Goal: Find specific page/section: Find specific page/section

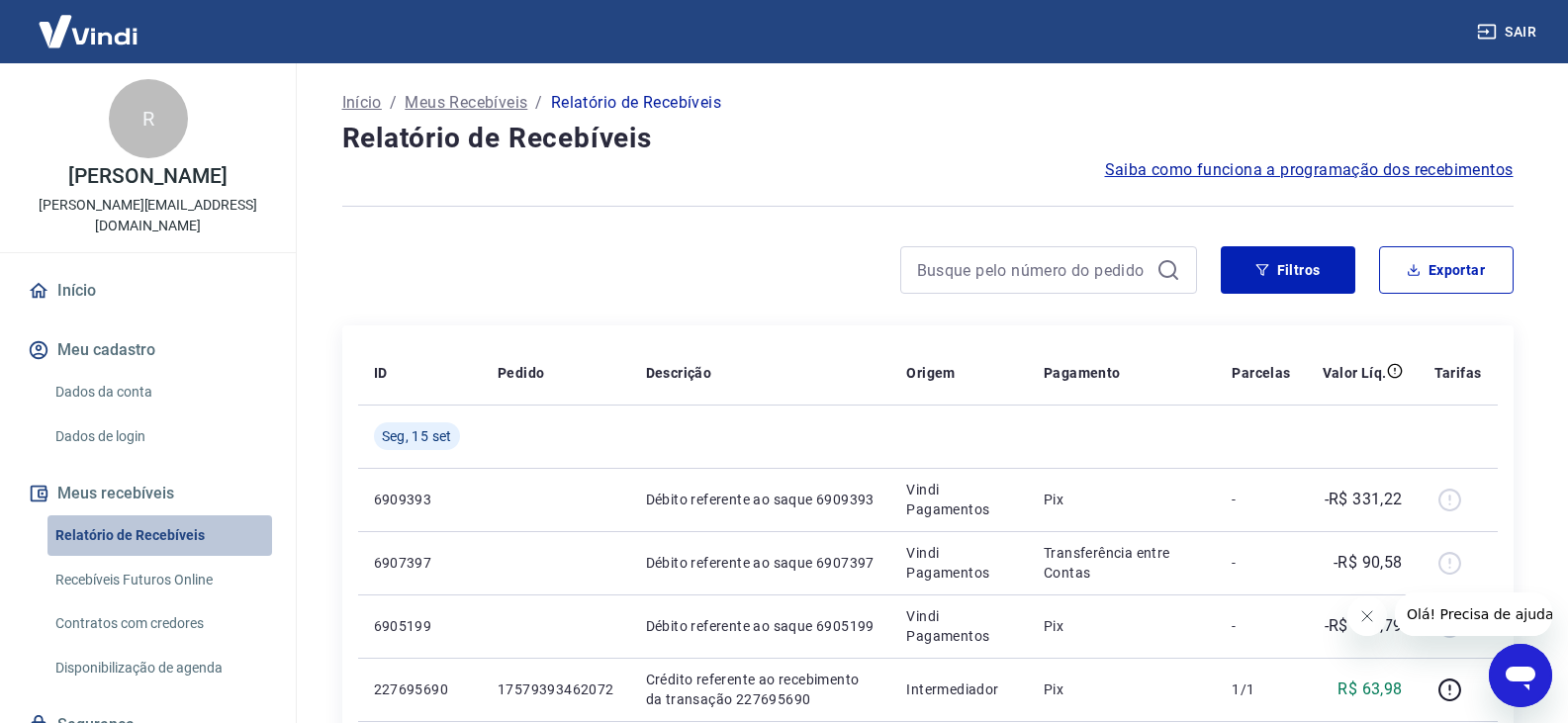
click at [184, 515] on link "Relatório de Recebíveis" at bounding box center [160, 535] width 224 height 41
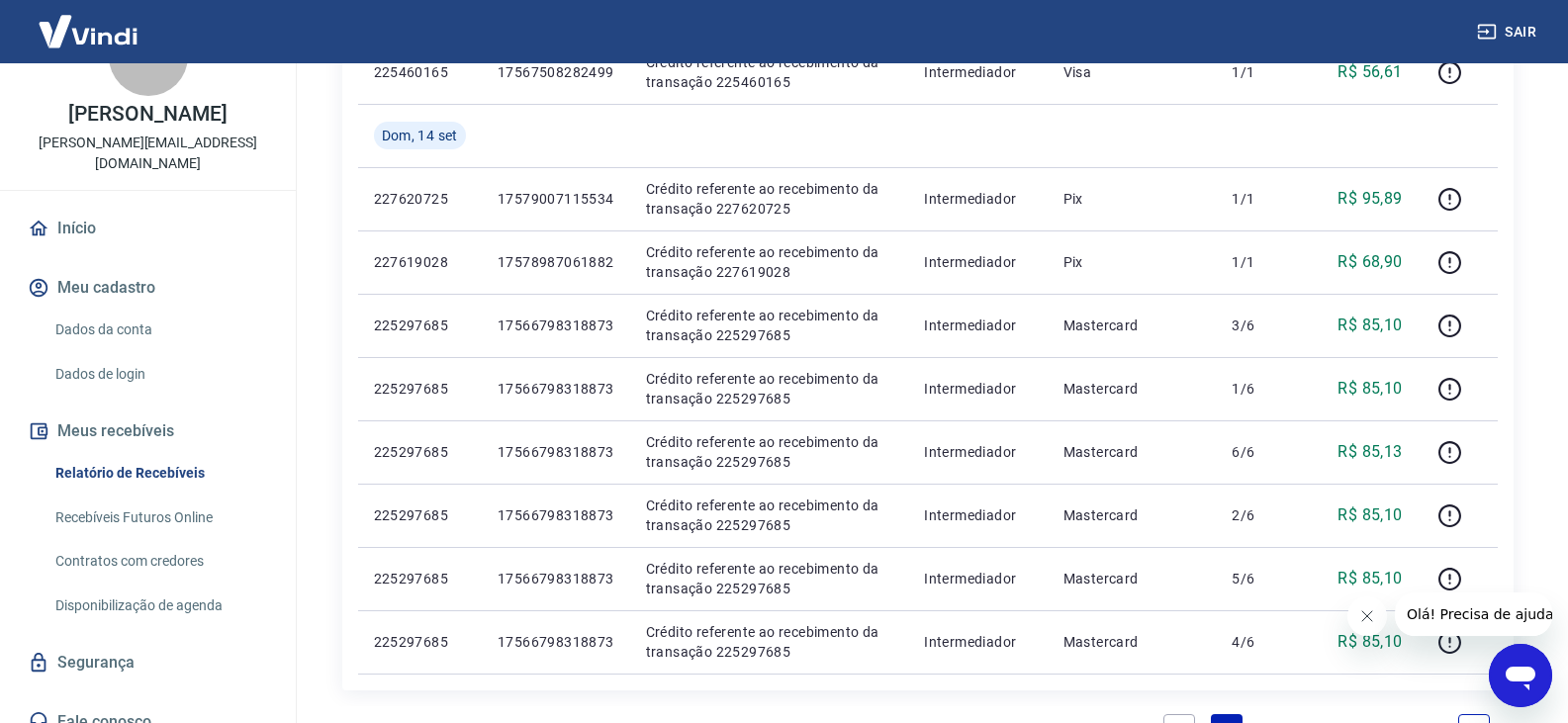
scroll to position [1463, 0]
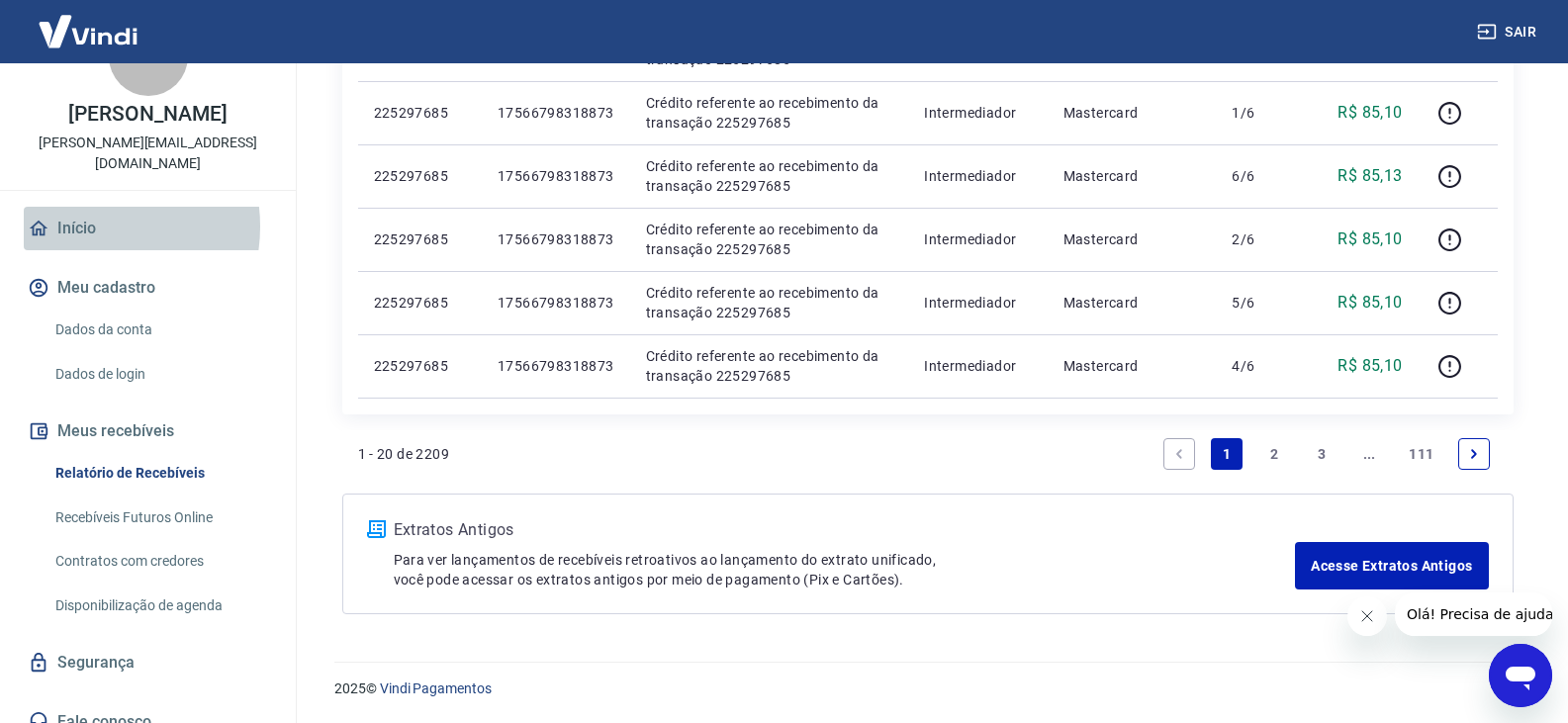
click at [85, 206] on link "Início" at bounding box center [148, 228] width 248 height 44
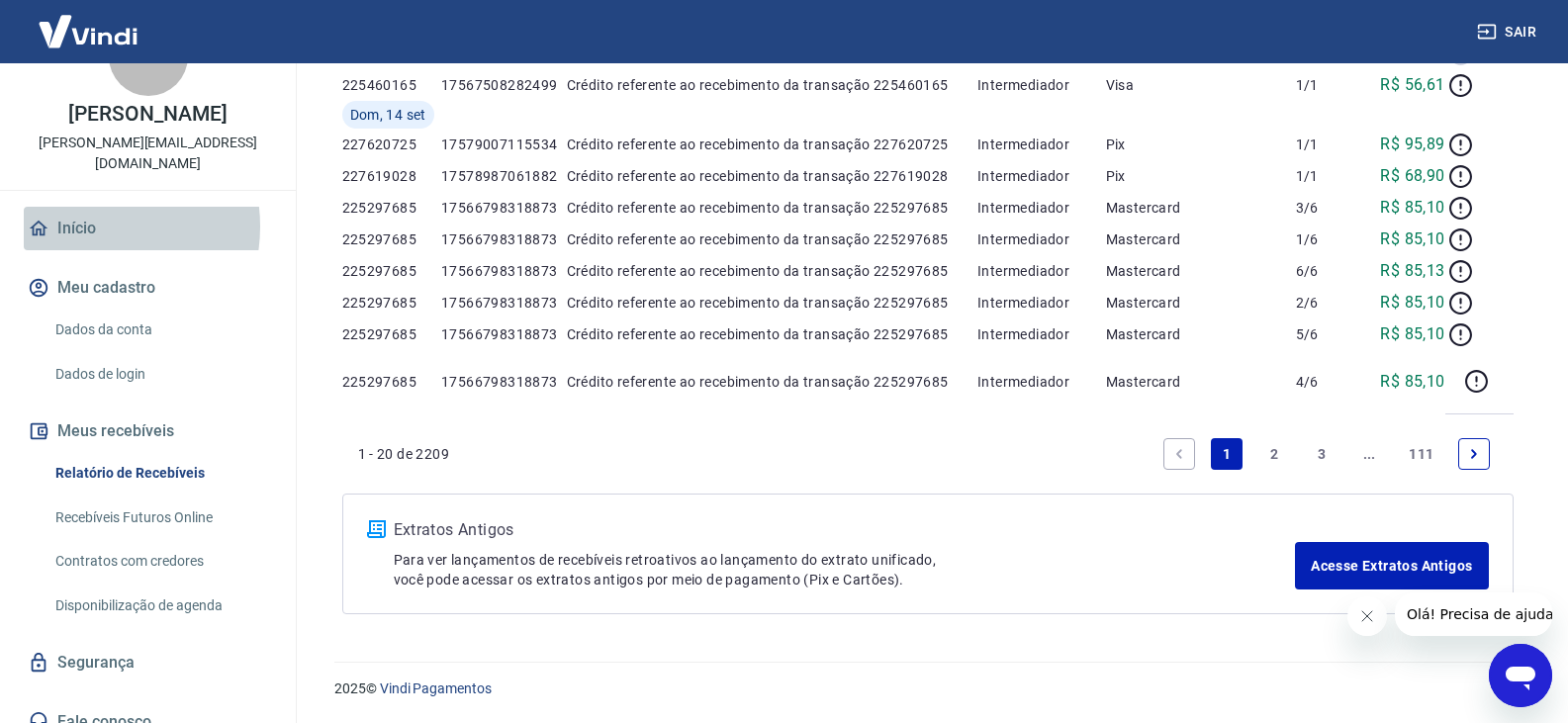
scroll to position [1022, 0]
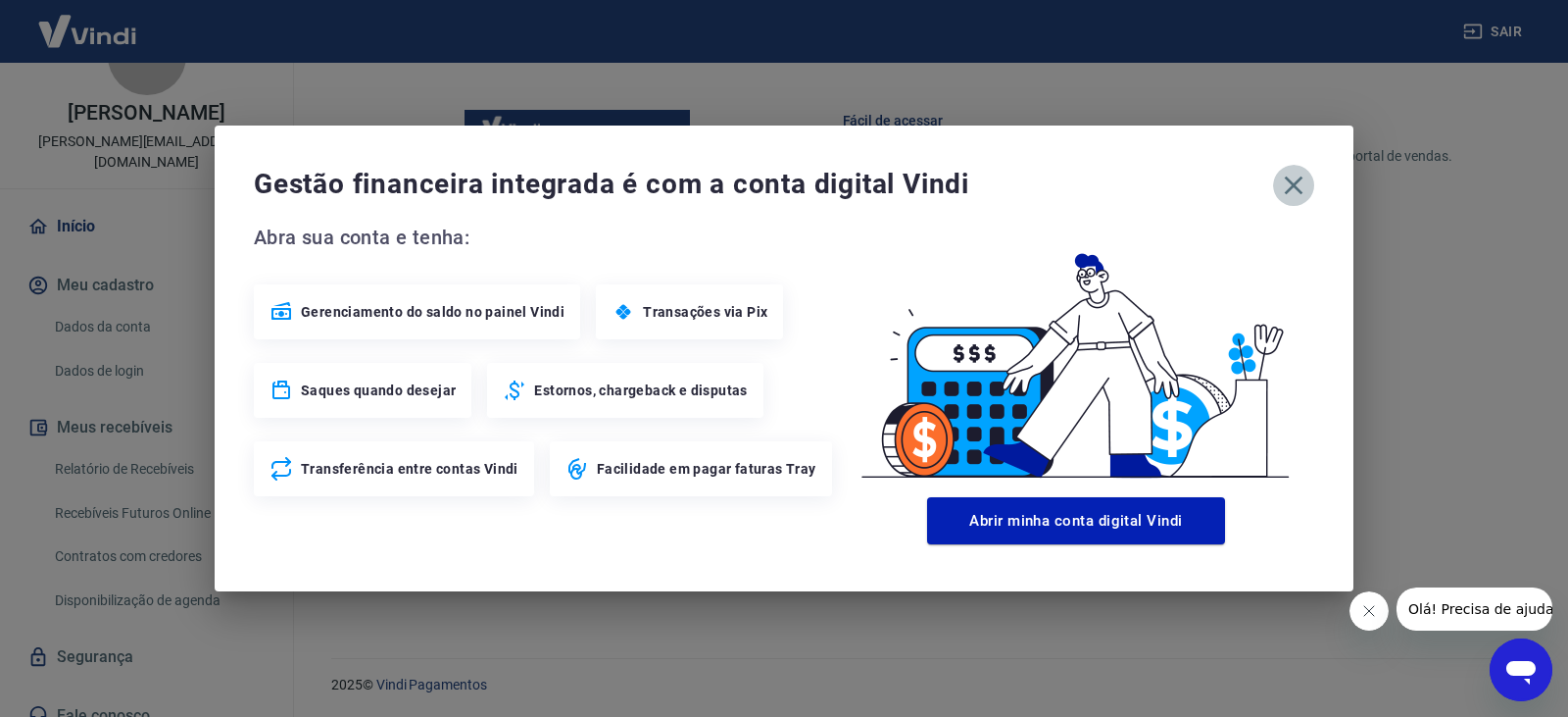
click at [1278, 182] on icon "button" at bounding box center [1294, 185] width 31 height 31
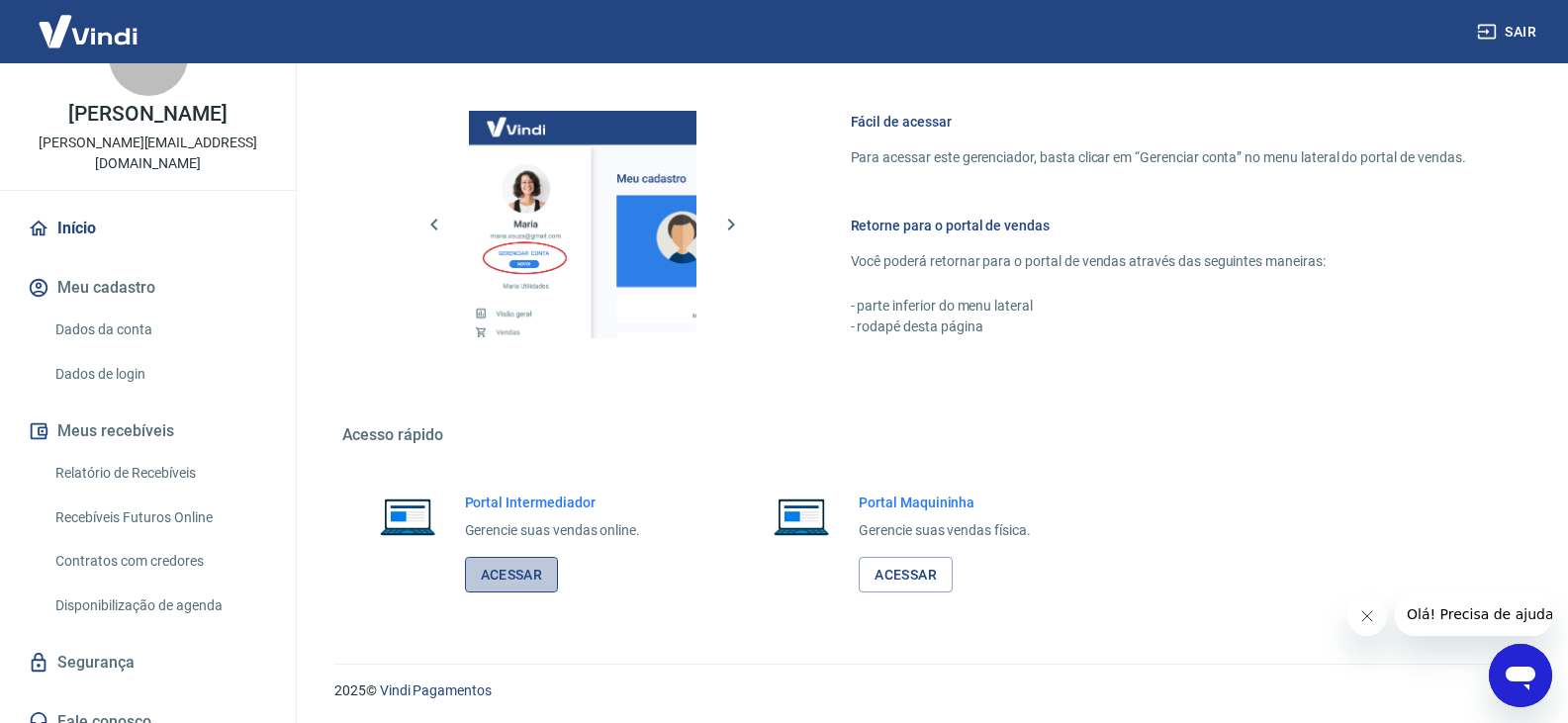
click at [541, 586] on link "Acessar" at bounding box center [512, 574] width 94 height 37
